Goal: Navigation & Orientation: Find specific page/section

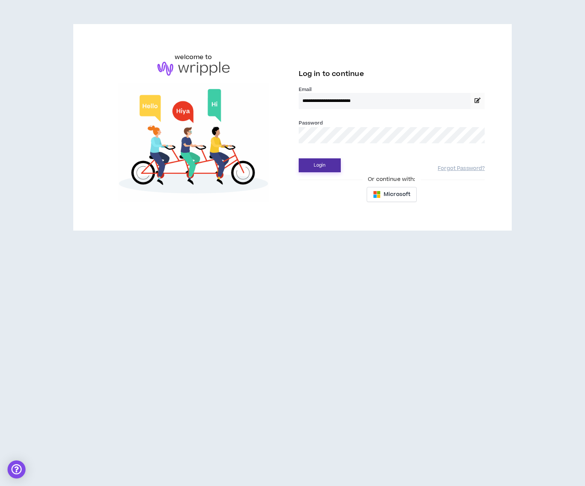
click at [318, 168] on button "Login" at bounding box center [320, 165] width 42 height 14
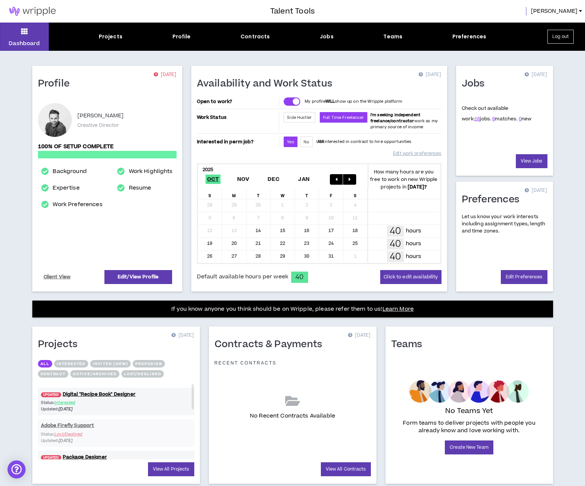
click at [261, 42] on div "Dashboard Projects Profile Contracts Jobs Teams Preferences Log out" at bounding box center [292, 37] width 585 height 28
click at [260, 36] on div "Contracts" at bounding box center [255, 37] width 29 height 8
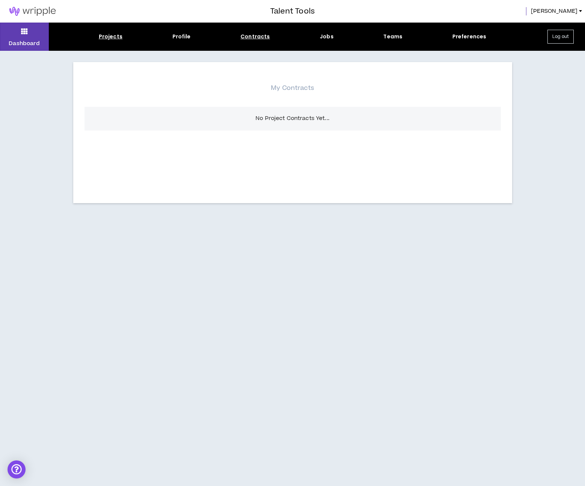
click at [112, 33] on div "Projects" at bounding box center [111, 37] width 24 height 8
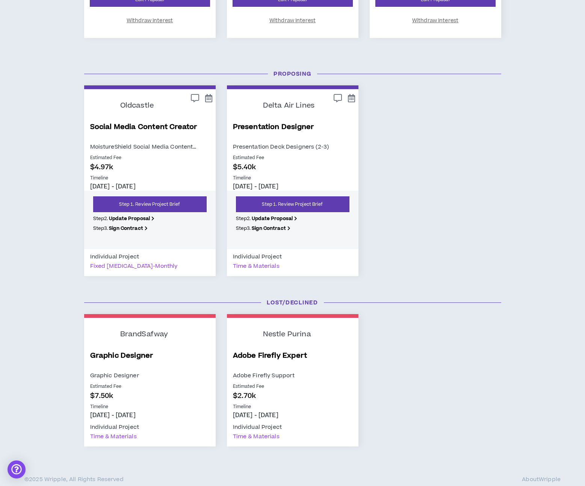
scroll to position [322, 0]
